Goal: Information Seeking & Learning: Learn about a topic

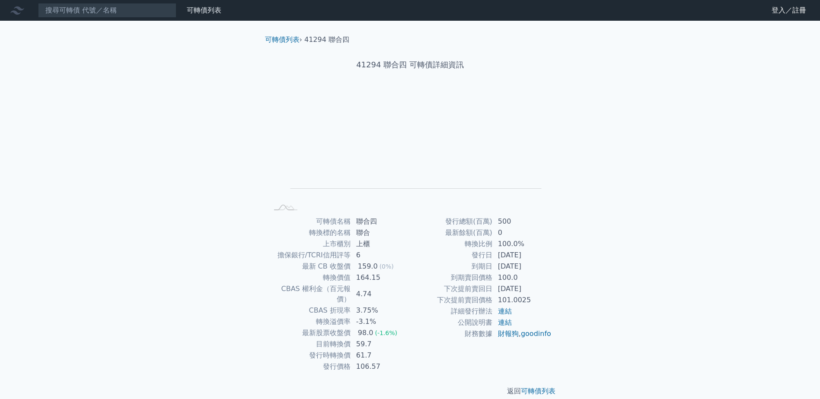
scroll to position [1, 0]
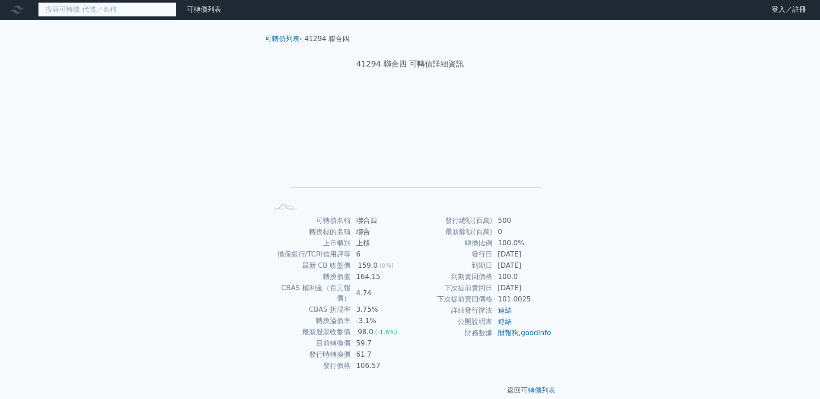
click at [124, 9] on input at bounding box center [107, 9] width 138 height 15
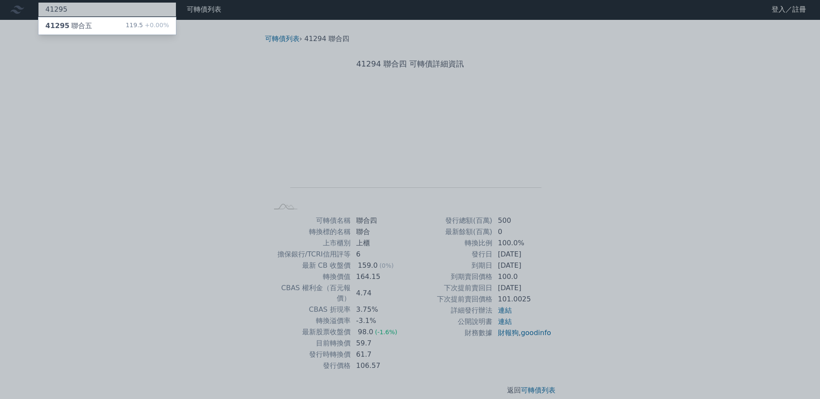
type input "41295"
click at [89, 30] on div "41295 聯合五 119.5 +0.00%" at bounding box center [106, 25] width 137 height 17
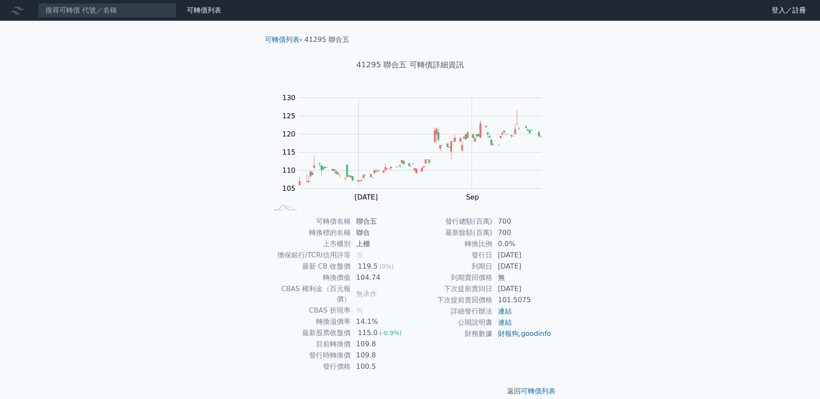
drag, startPoint x: 107, startPoint y: 22, endPoint x: 112, endPoint y: 15, distance: 8.3
click at [107, 22] on div "可轉債列表 財務數據 可轉債列表 財務數據 登入／註冊 登入／註冊 可轉債列表 › 41295 聯合五 41295 聯合五 可轉債詳細資訊 Zoom Out …" at bounding box center [410, 205] width 820 height 410
click at [113, 15] on input at bounding box center [107, 10] width 138 height 15
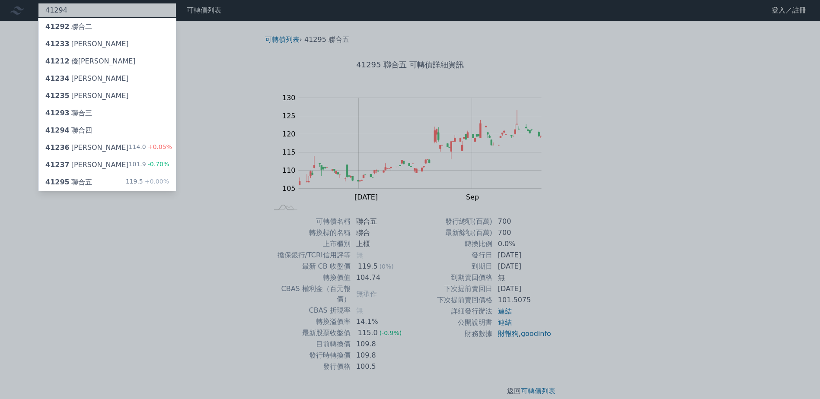
type input "41294"
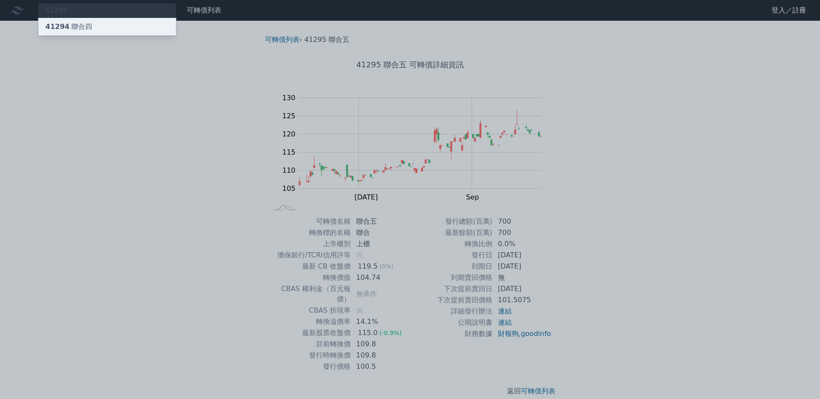
click at [61, 32] on div "41294 聯合四" at bounding box center [106, 26] width 137 height 17
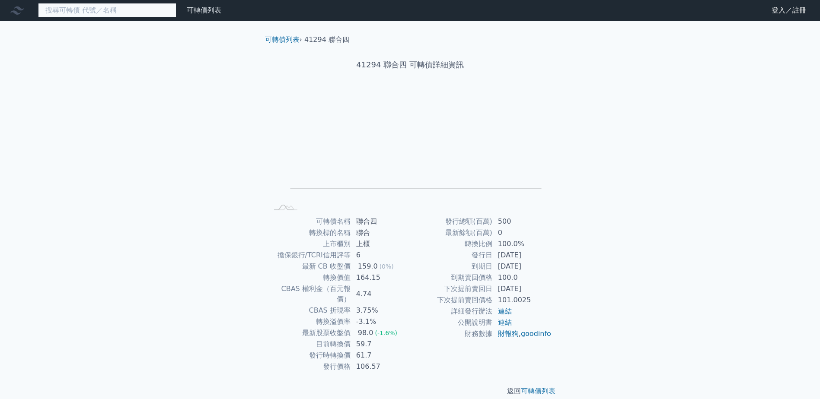
click at [95, 13] on input at bounding box center [107, 10] width 138 height 15
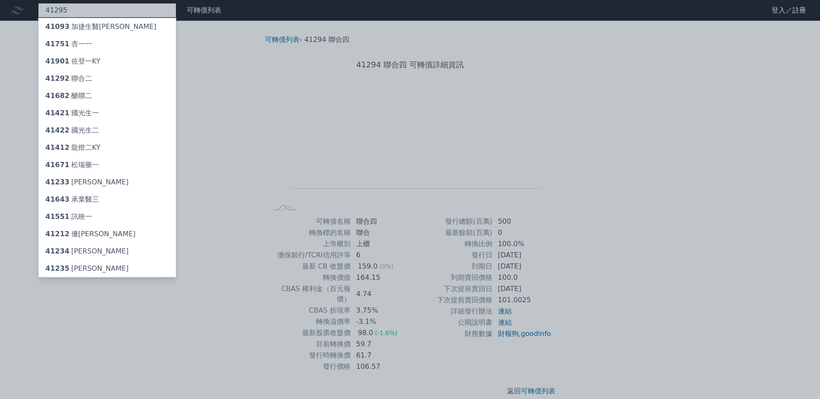
type input "41295"
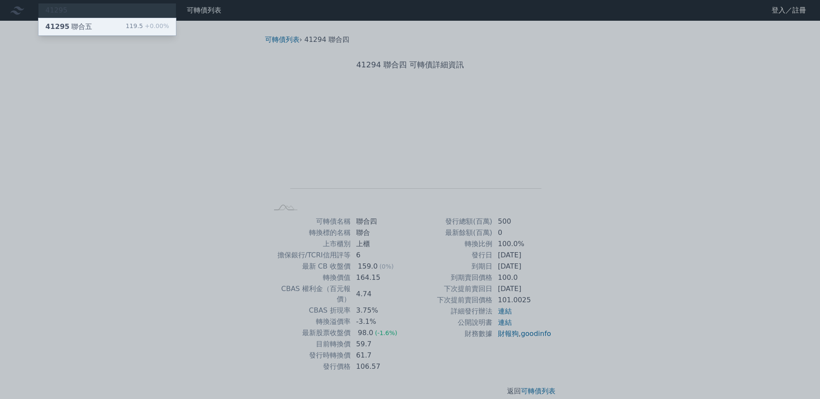
click at [86, 23] on div "41295 聯合五" at bounding box center [68, 27] width 47 height 10
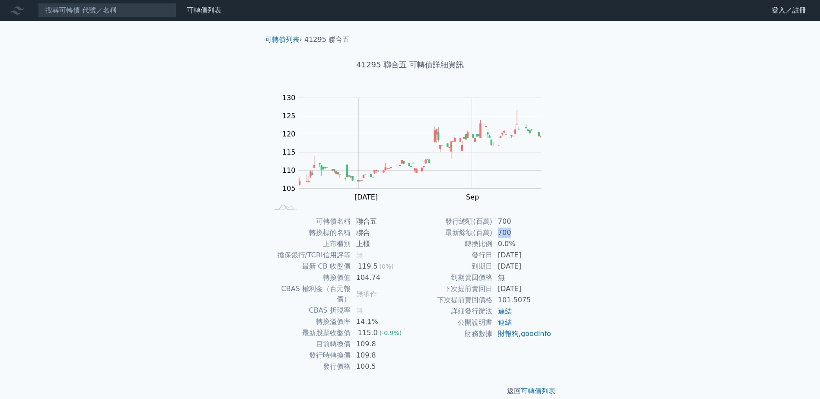
drag, startPoint x: 496, startPoint y: 232, endPoint x: 515, endPoint y: 234, distance: 19.5
click at [515, 234] on td "700" at bounding box center [522, 232] width 59 height 11
drag, startPoint x: 515, startPoint y: 234, endPoint x: 526, endPoint y: 251, distance: 20.7
click at [526, 251] on td "[DATE]" at bounding box center [522, 255] width 59 height 11
drag, startPoint x: 356, startPoint y: 265, endPoint x: 366, endPoint y: 266, distance: 9.5
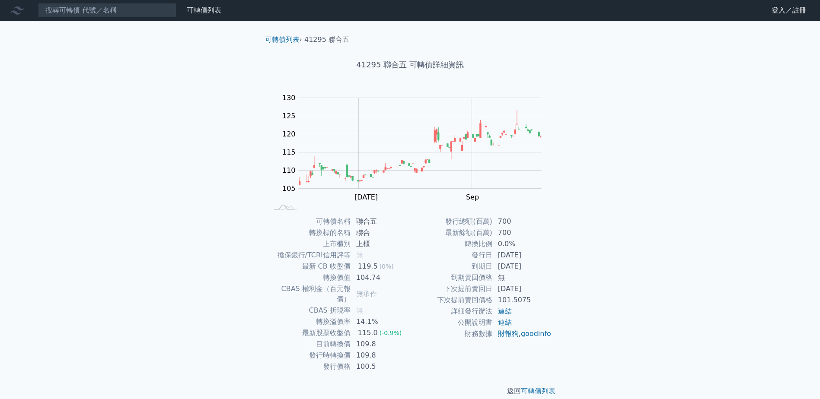
click at [366, 266] on div "119.5" at bounding box center [367, 266] width 23 height 10
drag, startPoint x: 366, startPoint y: 266, endPoint x: 393, endPoint y: 282, distance: 31.2
click at [393, 282] on td "104.74" at bounding box center [380, 277] width 59 height 11
drag, startPoint x: 358, startPoint y: 335, endPoint x: 381, endPoint y: 335, distance: 23.3
click at [381, 339] on td "109.8" at bounding box center [380, 344] width 59 height 11
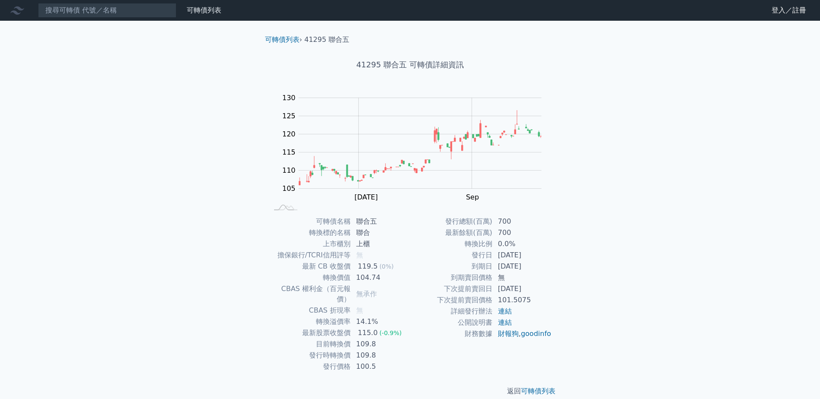
drag, startPoint x: 381, startPoint y: 335, endPoint x: 384, endPoint y: 345, distance: 10.3
click at [384, 350] on td "109.8" at bounding box center [380, 355] width 59 height 11
drag, startPoint x: 359, startPoint y: 278, endPoint x: 377, endPoint y: 276, distance: 18.7
click at [377, 276] on td "104.74" at bounding box center [380, 277] width 59 height 11
drag, startPoint x: 377, startPoint y: 276, endPoint x: 399, endPoint y: 292, distance: 27.1
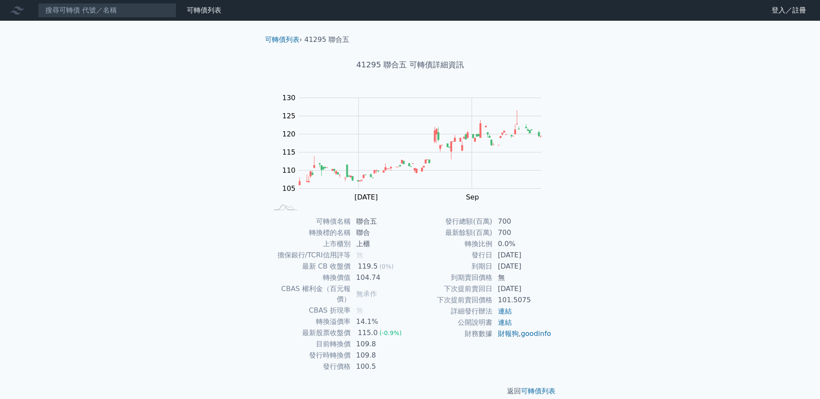
click at [399, 292] on td "無承作" at bounding box center [380, 294] width 59 height 22
drag, startPoint x: 361, startPoint y: 343, endPoint x: 391, endPoint y: 345, distance: 29.9
click at [391, 350] on td "109.8" at bounding box center [380, 355] width 59 height 11
drag, startPoint x: 391, startPoint y: 345, endPoint x: 403, endPoint y: 350, distance: 13.0
click at [403, 350] on td "109.8" at bounding box center [380, 355] width 59 height 11
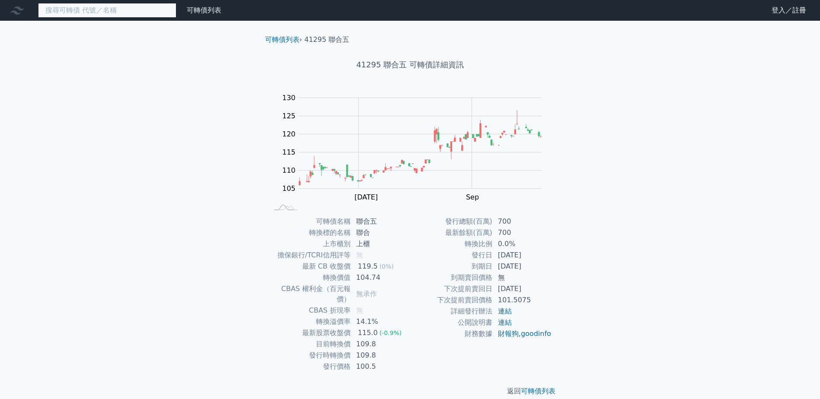
click at [74, 16] on input at bounding box center [107, 10] width 138 height 15
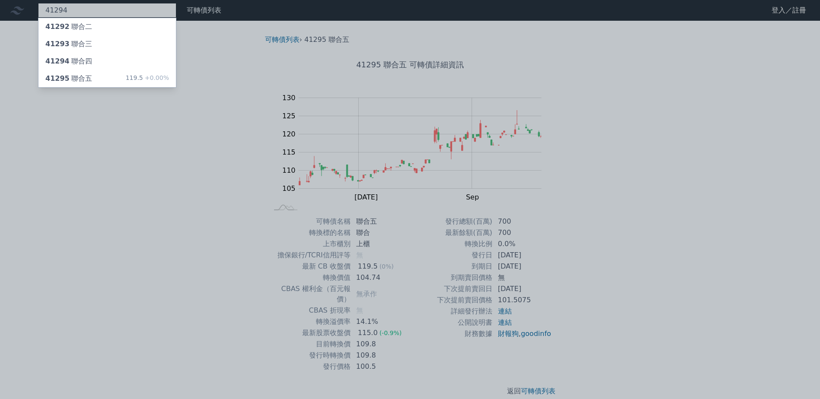
type input "41294"
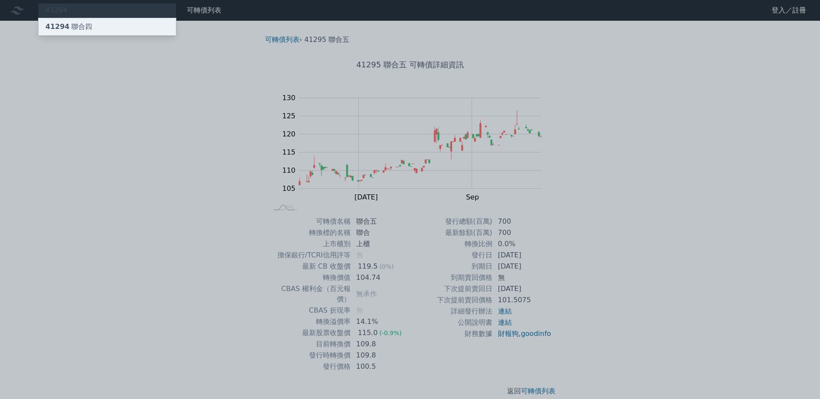
click at [92, 19] on div "41294 聯合四" at bounding box center [106, 26] width 137 height 17
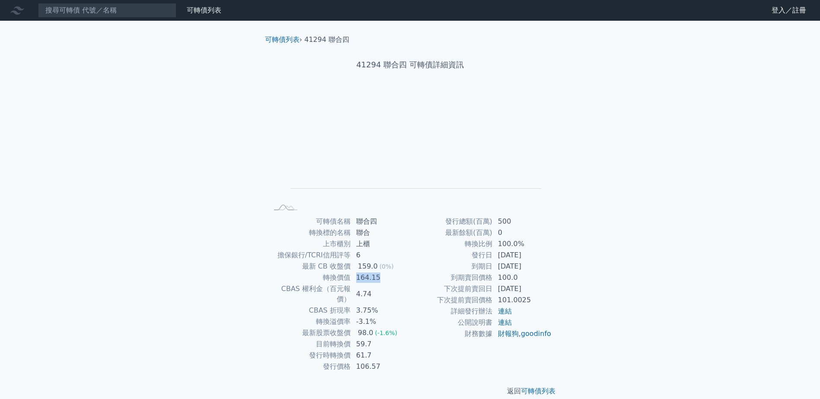
drag, startPoint x: 353, startPoint y: 279, endPoint x: 399, endPoint y: 282, distance: 45.9
click at [399, 282] on td "164.15" at bounding box center [380, 277] width 59 height 11
drag, startPoint x: 399, startPoint y: 282, endPoint x: 401, endPoint y: 300, distance: 17.8
click at [401, 305] on td "3.75%" at bounding box center [380, 310] width 59 height 11
drag, startPoint x: 388, startPoint y: 270, endPoint x: 396, endPoint y: 272, distance: 8.3
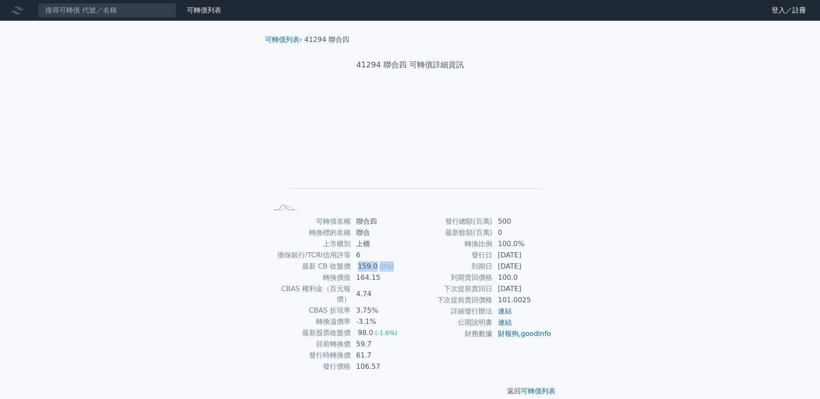
click at [396, 272] on tr "最新 CB 收盤價 159.0 (0%)" at bounding box center [339, 266] width 142 height 11
drag, startPoint x: 396, startPoint y: 272, endPoint x: 388, endPoint y: 291, distance: 20.5
click at [388, 291] on td "4.74" at bounding box center [380, 294] width 59 height 22
click at [452, 286] on div "可轉債名稱 聯合四 轉換標的名稱 聯合 上市櫃別 上櫃 擔保銀行/TCRI信用評等 6 最新 CB 收盤價 159.0 (0%) 轉換價值 164.15 CB…" at bounding box center [410, 294] width 304 height 156
drag, startPoint x: 452, startPoint y: 286, endPoint x: 454, endPoint y: 310, distance: 23.8
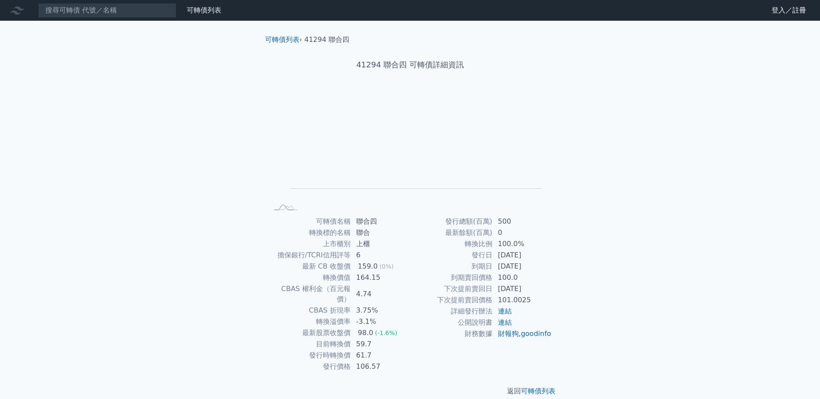
click at [454, 310] on td "詳細發行辦法" at bounding box center [451, 311] width 83 height 11
drag, startPoint x: 366, startPoint y: 282, endPoint x: 381, endPoint y: 281, distance: 14.3
click at [381, 281] on td "164.15" at bounding box center [380, 277] width 59 height 11
drag, startPoint x: 381, startPoint y: 281, endPoint x: 368, endPoint y: 301, distance: 23.1
click at [372, 305] on td "3.75%" at bounding box center [380, 310] width 59 height 11
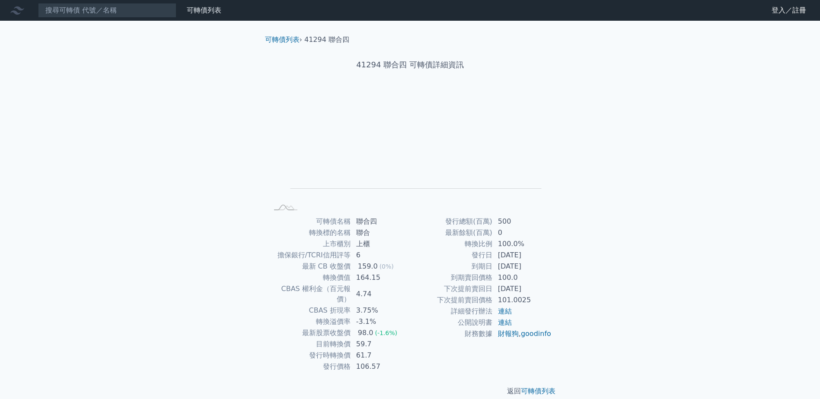
drag, startPoint x: 366, startPoint y: 278, endPoint x: 379, endPoint y: 277, distance: 13.4
click at [379, 277] on td "164.15" at bounding box center [380, 277] width 59 height 11
drag, startPoint x: 379, startPoint y: 277, endPoint x: 366, endPoint y: 286, distance: 15.9
click at [369, 289] on td "4.74" at bounding box center [380, 294] width 59 height 22
drag, startPoint x: 360, startPoint y: 279, endPoint x: 401, endPoint y: 283, distance: 40.4
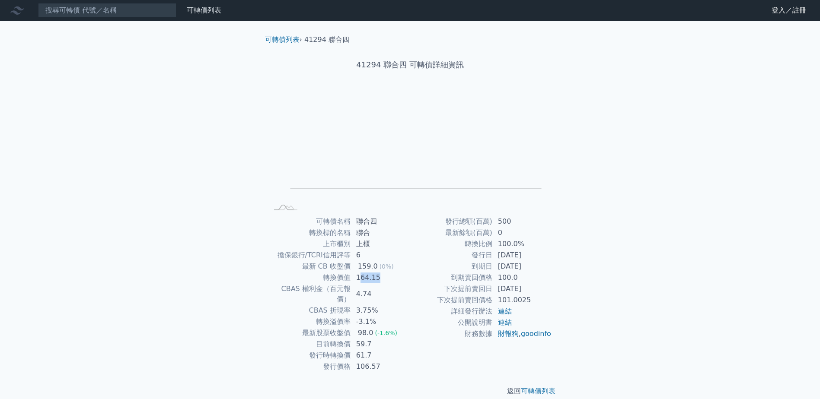
click at [401, 283] on td "164.15" at bounding box center [380, 277] width 59 height 11
drag, startPoint x: 401, startPoint y: 283, endPoint x: 394, endPoint y: 297, distance: 15.3
click at [394, 305] on td "3.75%" at bounding box center [380, 310] width 59 height 11
drag, startPoint x: 361, startPoint y: 276, endPoint x: 395, endPoint y: 278, distance: 34.2
click at [395, 278] on td "164.15" at bounding box center [380, 277] width 59 height 11
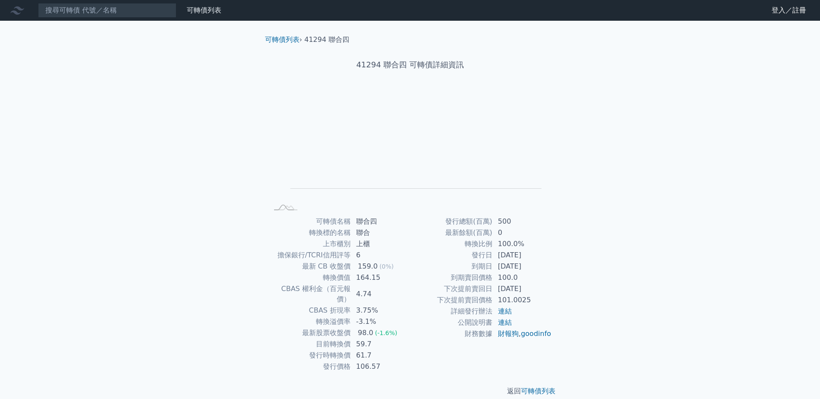
drag, startPoint x: 395, startPoint y: 278, endPoint x: 408, endPoint y: 294, distance: 20.3
click at [408, 294] on td "4.74" at bounding box center [380, 294] width 59 height 22
click at [143, 11] on input at bounding box center [107, 10] width 138 height 15
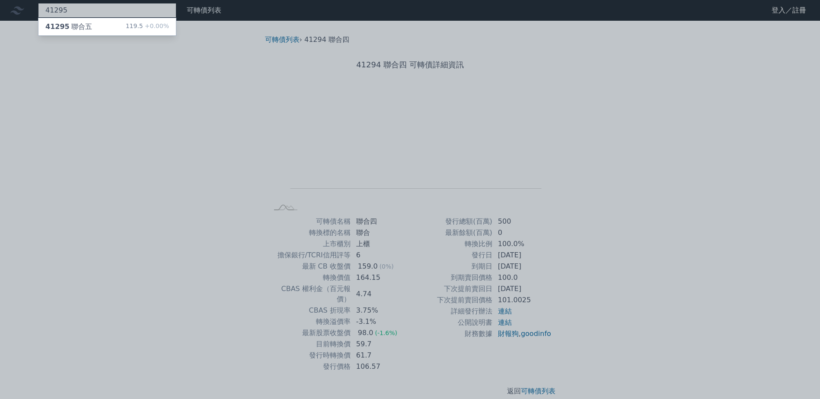
type input "41295"
click at [76, 31] on div "41295 聯合五" at bounding box center [68, 27] width 47 height 10
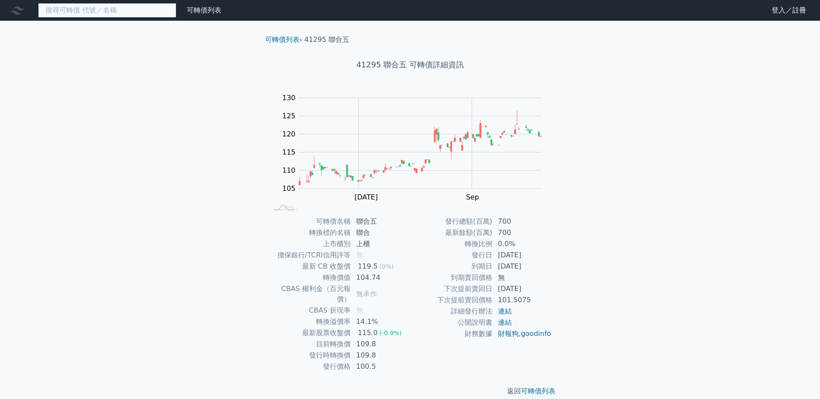
click at [147, 10] on input at bounding box center [107, 10] width 138 height 15
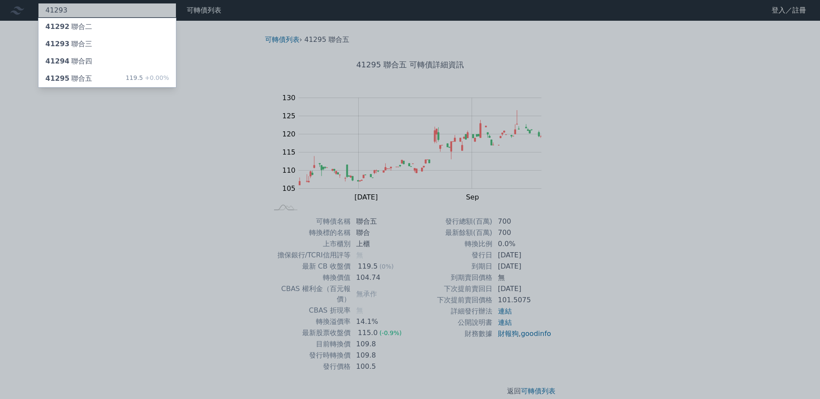
type input "41293"
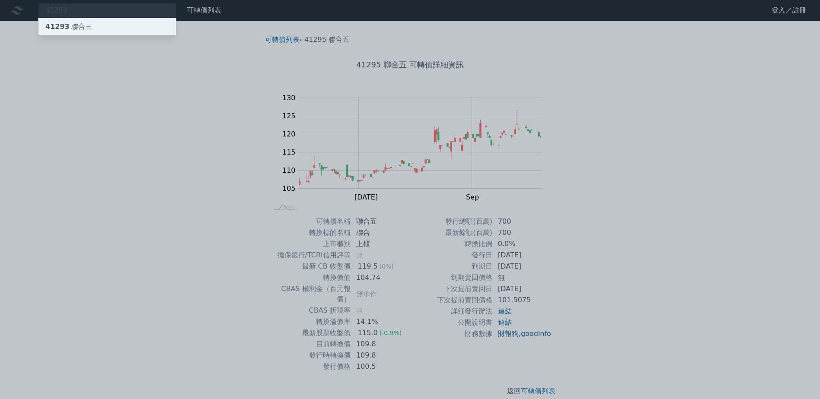
click at [127, 32] on div "41293 聯合三" at bounding box center [106, 26] width 137 height 17
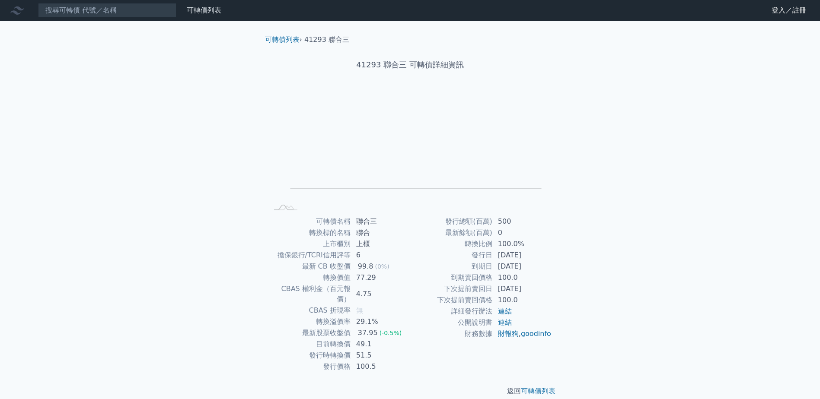
click at [147, 19] on nav "可轉債列表 財務數據 可轉債列表 財務數據 登入／註冊 登入／註冊" at bounding box center [410, 10] width 820 height 21
click at [148, 16] on input at bounding box center [107, 10] width 138 height 15
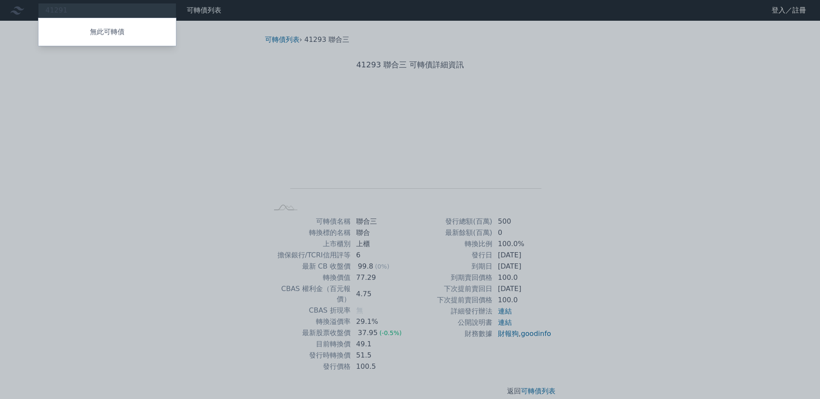
click at [265, 113] on div at bounding box center [410, 199] width 820 height 399
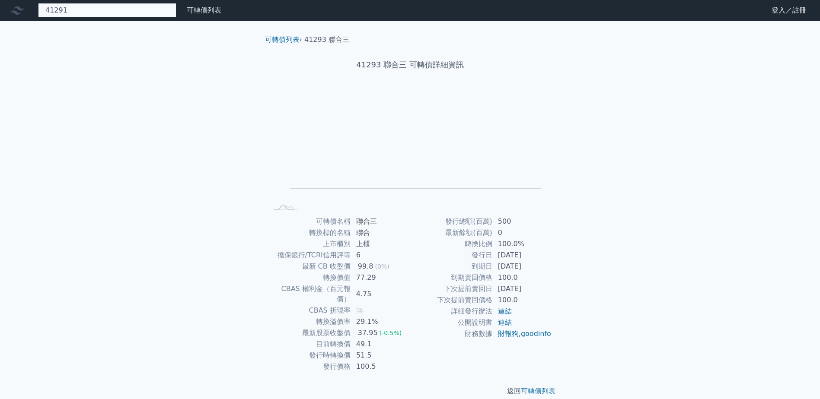
click at [149, 13] on div "41291 無此可轉債" at bounding box center [107, 10] width 138 height 15
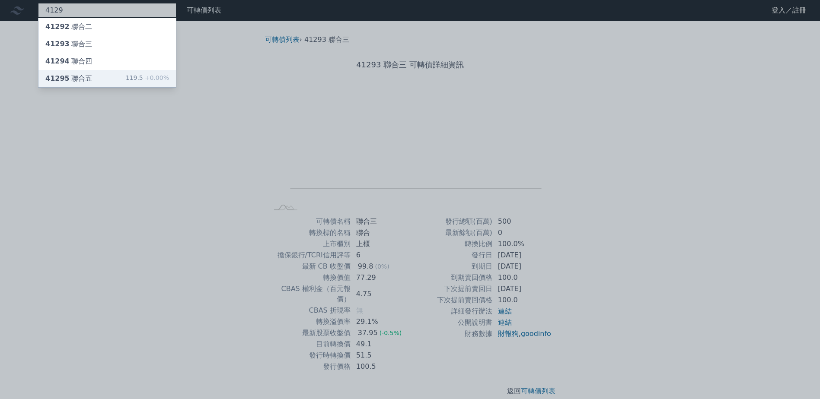
type input "4129"
click at [105, 82] on div "41295 聯合五 119.5 +0.00%" at bounding box center [106, 78] width 137 height 17
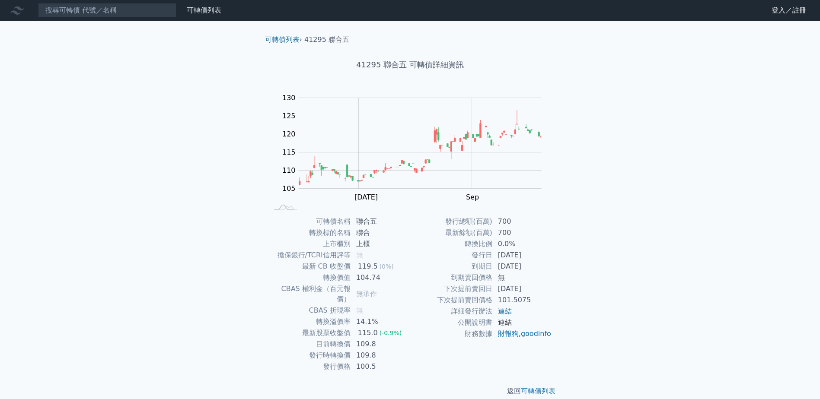
click at [509, 323] on link "連結" at bounding box center [505, 322] width 14 height 8
drag, startPoint x: 531, startPoint y: 289, endPoint x: 490, endPoint y: 291, distance: 41.1
click at [490, 291] on tr "下次提前賣回日 [DATE]" at bounding box center [481, 288] width 142 height 11
drag, startPoint x: 490, startPoint y: 291, endPoint x: 491, endPoint y: 318, distance: 26.8
click at [490, 318] on td "公開說明書" at bounding box center [451, 322] width 83 height 11
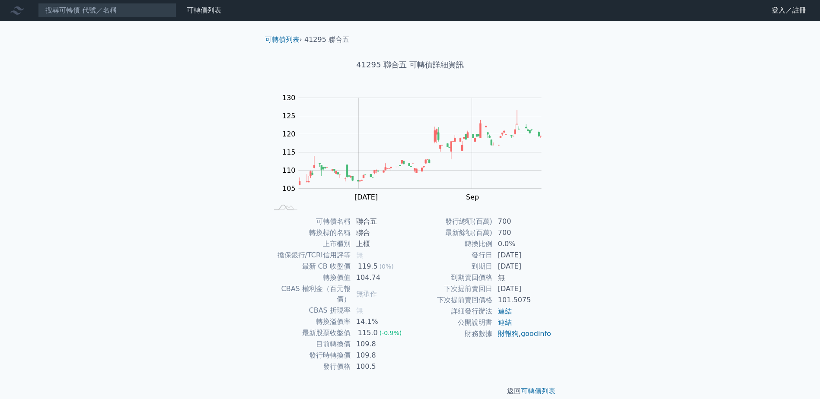
drag, startPoint x: 523, startPoint y: 292, endPoint x: 488, endPoint y: 294, distance: 34.7
click at [488, 294] on tr "下次提前賣回日 [DATE]" at bounding box center [481, 288] width 142 height 11
drag, startPoint x: 488, startPoint y: 294, endPoint x: 533, endPoint y: 318, distance: 50.8
click at [533, 318] on td "連結" at bounding box center [522, 322] width 59 height 11
click at [137, 6] on input at bounding box center [107, 10] width 138 height 15
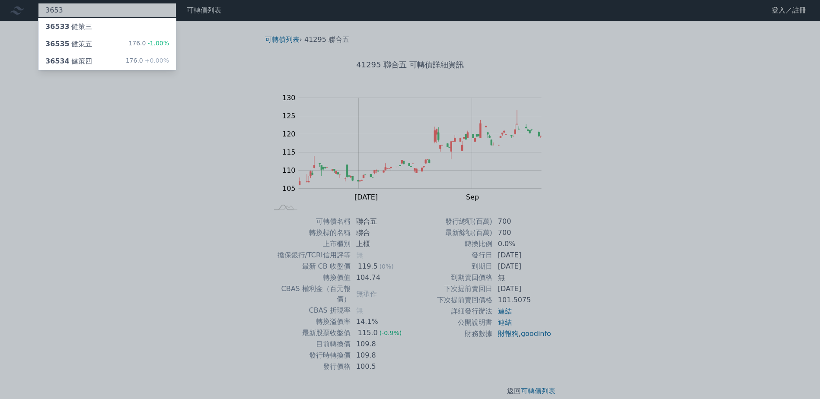
type input "3653"
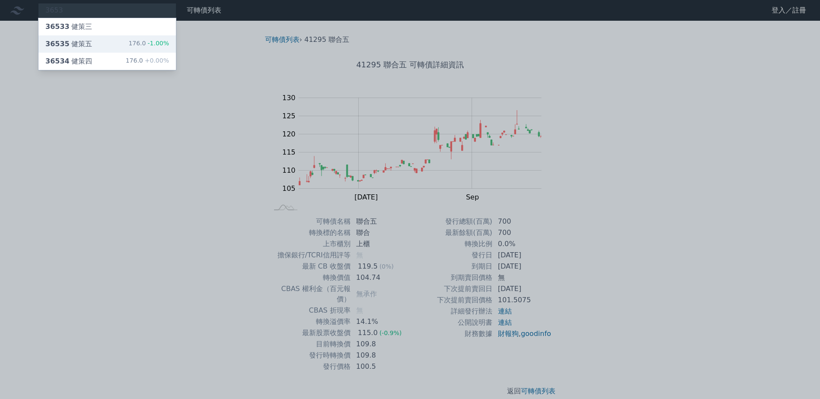
click at [105, 47] on div "36535 健策五 176.0 -1.00%" at bounding box center [106, 43] width 137 height 17
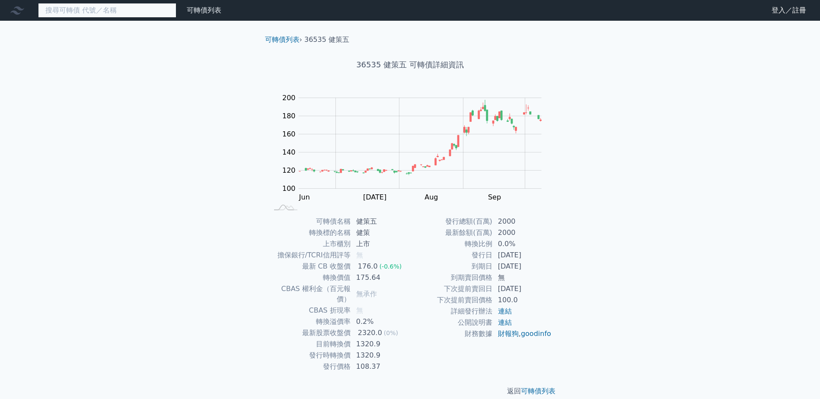
click at [145, 11] on input at bounding box center [107, 10] width 138 height 15
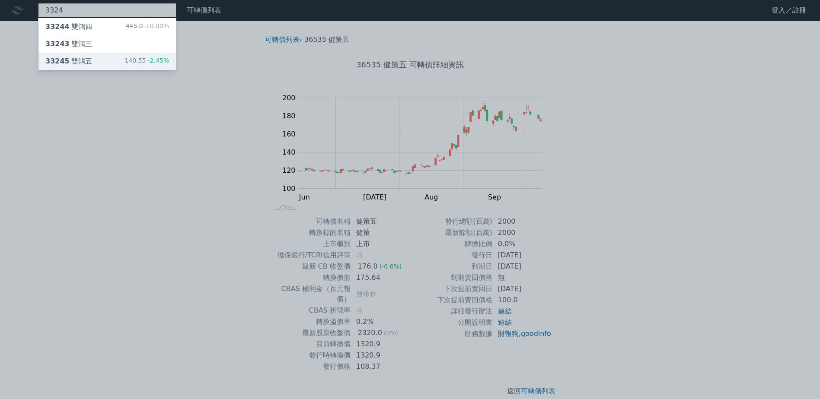
type input "3324"
click at [81, 62] on div "33245 雙鴻五" at bounding box center [68, 61] width 47 height 10
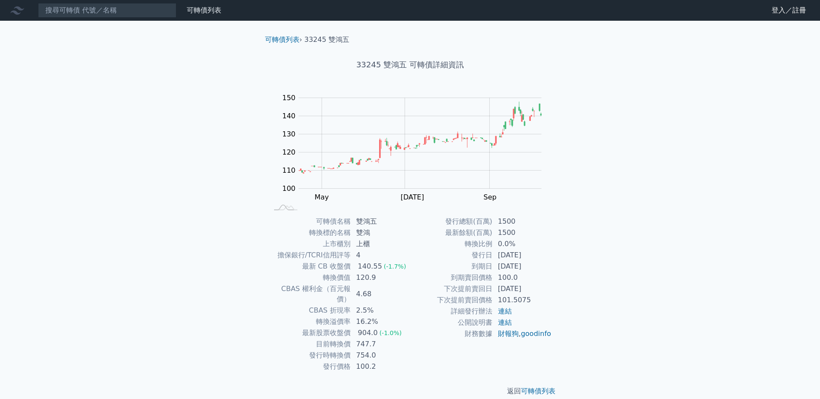
drag, startPoint x: 540, startPoint y: 262, endPoint x: 480, endPoint y: 251, distance: 61.2
click at [480, 251] on tbody "發行總額(百萬) 1500 最新餘額(百萬) 1500 轉換比例 0.0% 發行日 [DATE] 到期日 [DATE] 到期賣回價格 100.0 下次提前賣回…" at bounding box center [481, 278] width 142 height 124
drag, startPoint x: 480, startPoint y: 251, endPoint x: 472, endPoint y: 267, distance: 18.0
click at [472, 267] on td "到期日" at bounding box center [451, 266] width 83 height 11
click at [393, 257] on td "4" at bounding box center [380, 255] width 59 height 11
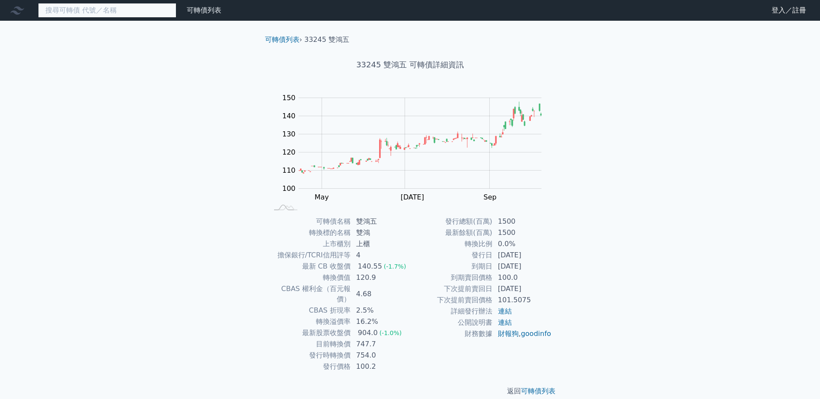
click at [137, 12] on input at bounding box center [107, 10] width 138 height 15
